Goal: Task Accomplishment & Management: Manage account settings

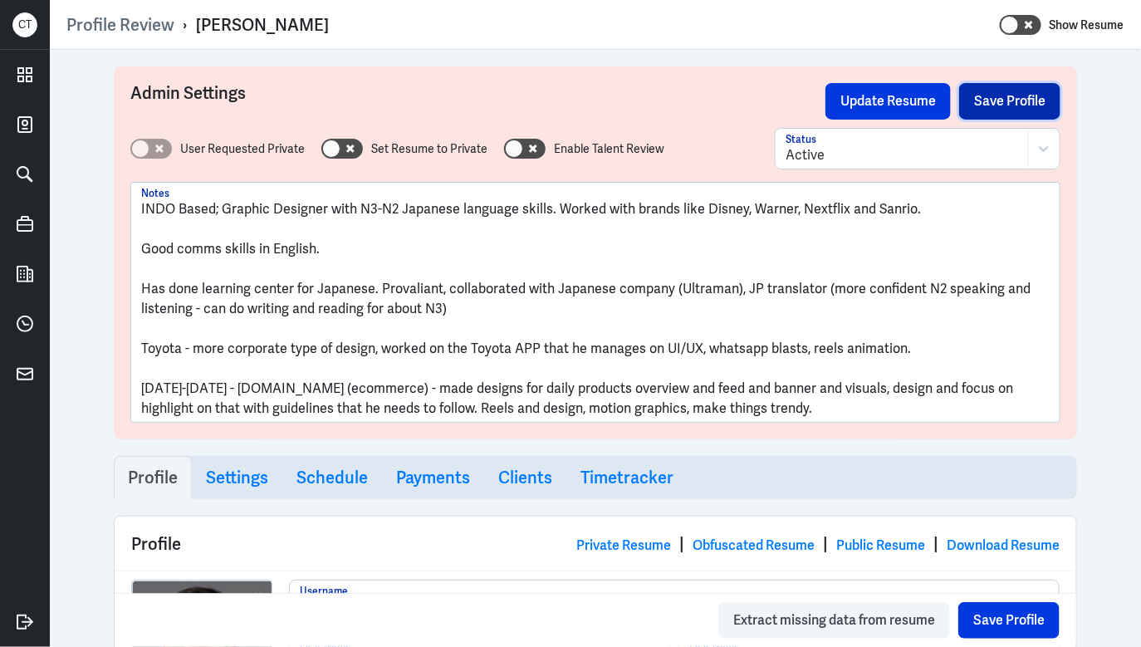
click at [997, 105] on button "Save Profile" at bounding box center [1009, 101] width 101 height 37
click at [893, 98] on button "Update Resume" at bounding box center [888, 101] width 125 height 37
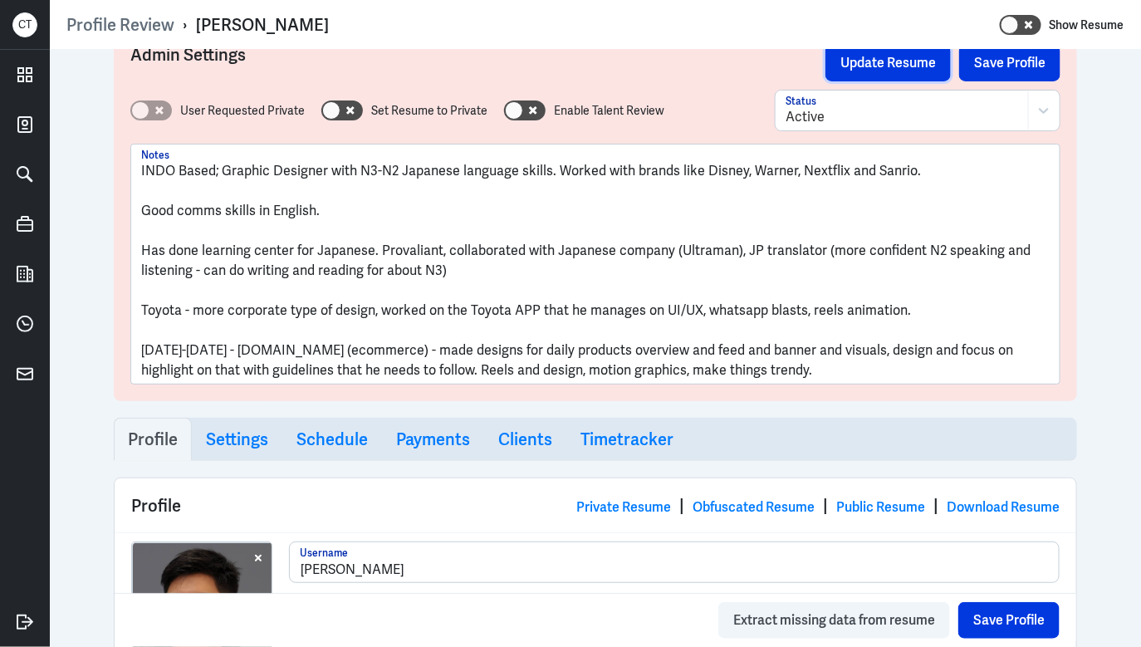
scroll to position [40, 0]
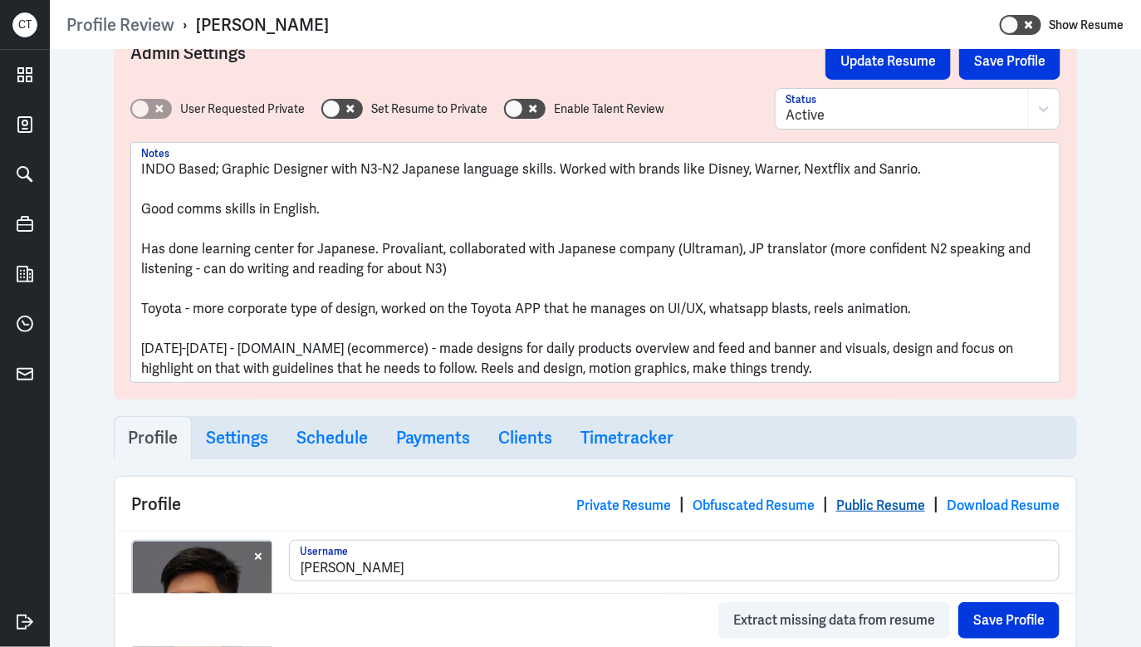
click at [855, 498] on link "Public Resume" at bounding box center [881, 505] width 89 height 17
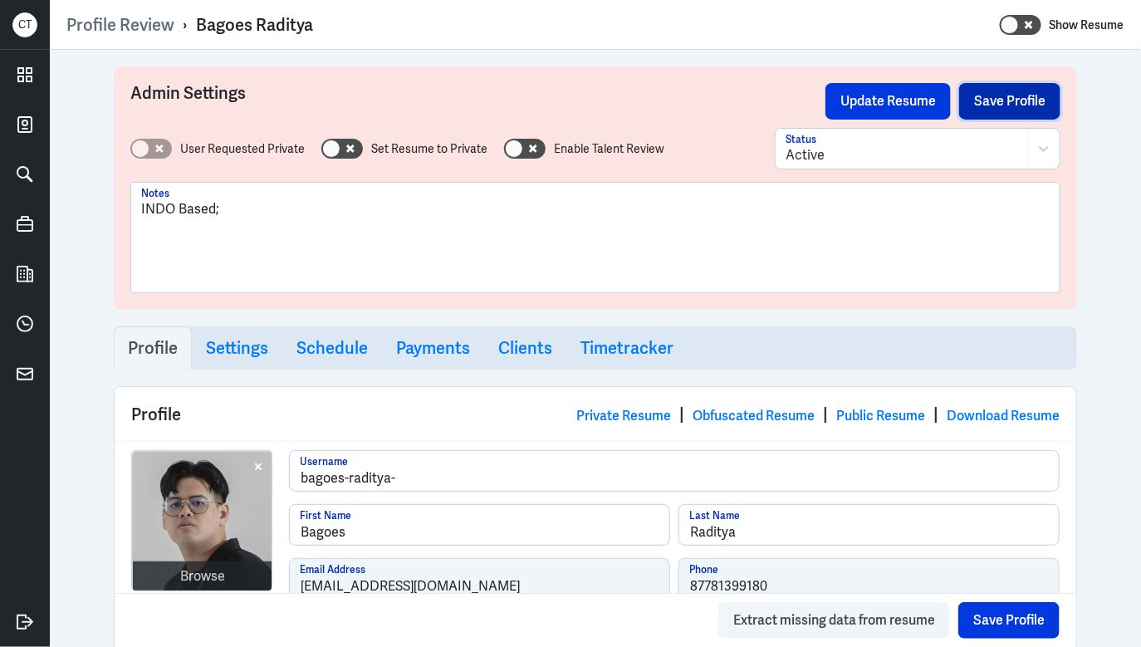
click at [997, 108] on button "Save Profile" at bounding box center [1009, 101] width 101 height 37
click at [896, 99] on button "Update Resume" at bounding box center [888, 101] width 125 height 37
click at [896, 412] on link "Public Resume" at bounding box center [881, 415] width 89 height 17
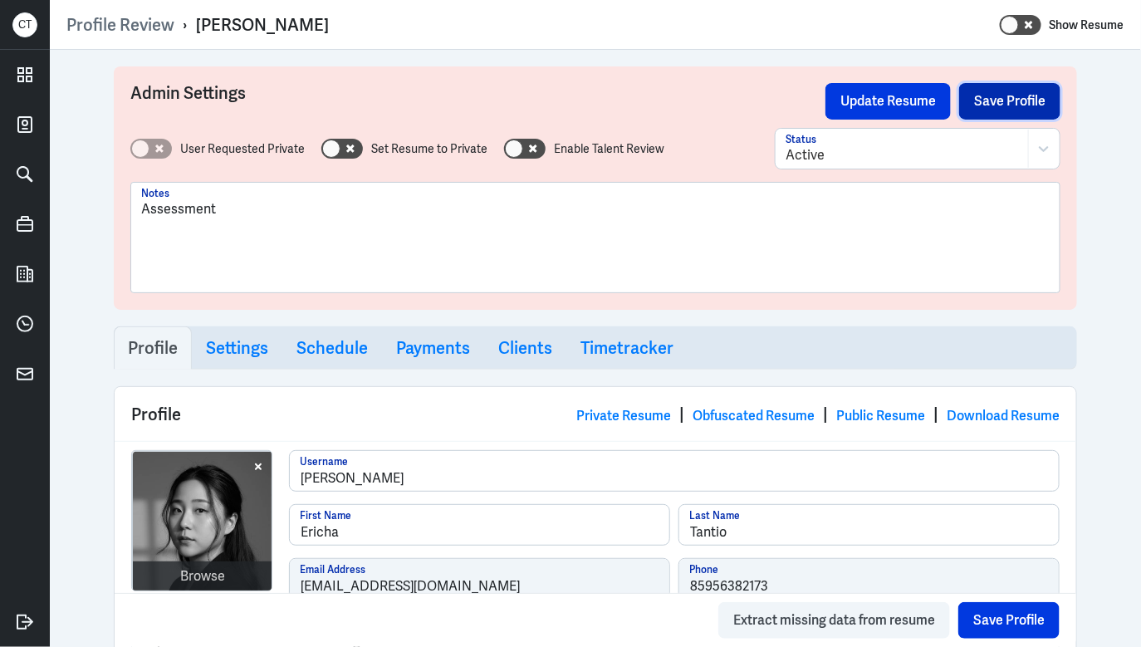
click at [1014, 94] on button "Save Profile" at bounding box center [1009, 101] width 101 height 37
click at [904, 100] on button "Update Resume" at bounding box center [888, 101] width 125 height 37
click at [870, 420] on link "Public Resume" at bounding box center [881, 415] width 89 height 17
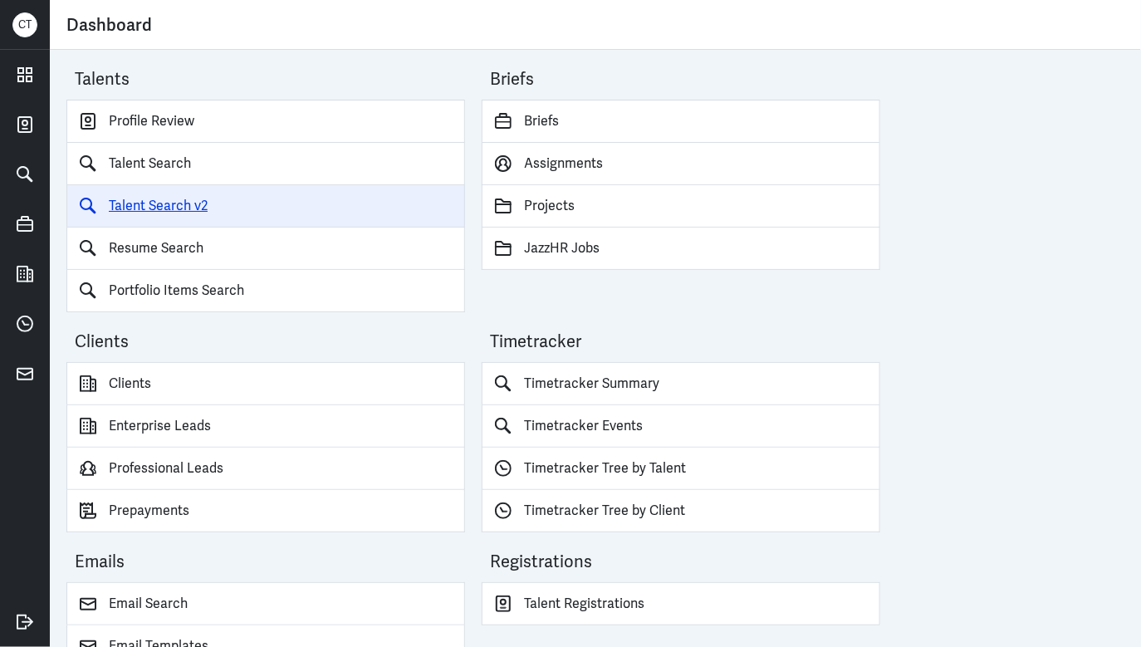
click at [282, 214] on link "Talent Search v2" at bounding box center [265, 206] width 399 height 42
